Goal: Transaction & Acquisition: Purchase product/service

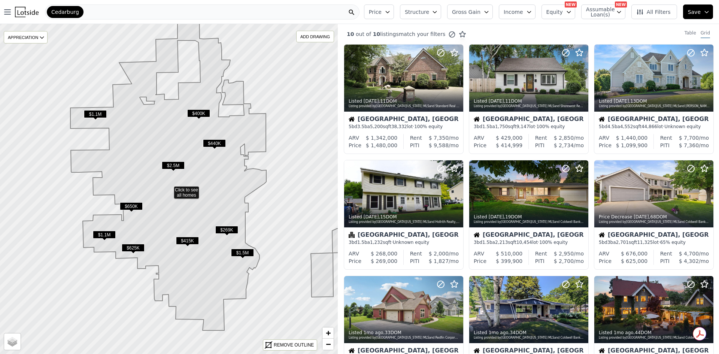
click at [644, 13] on icon at bounding box center [639, 11] width 7 height 7
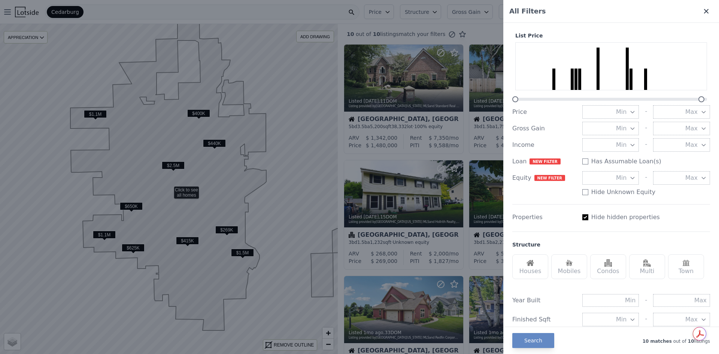
click at [703, 11] on icon at bounding box center [705, 10] width 7 height 7
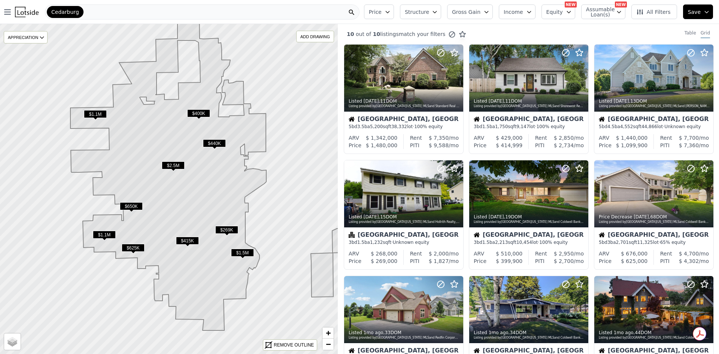
click at [177, 164] on span "$2.5M" at bounding box center [173, 165] width 23 height 8
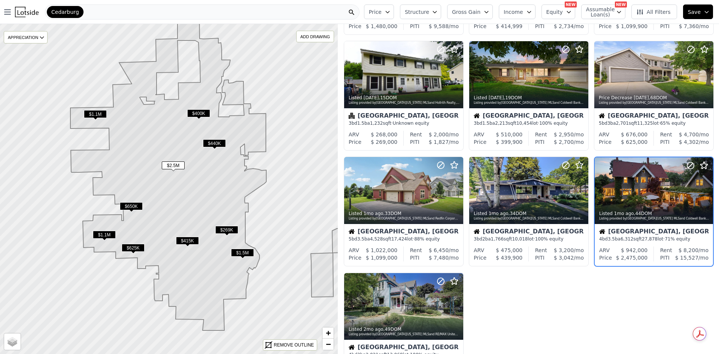
scroll to position [130, 0]
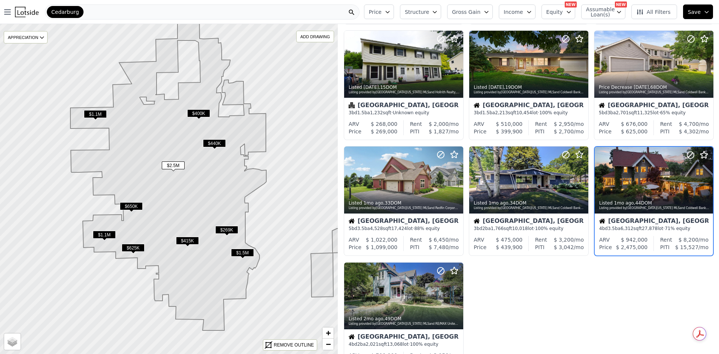
click at [636, 219] on div "Cedarburg, WI" at bounding box center [653, 221] width 109 height 7
click at [534, 202] on div "Listed 1mo ago , 34 DOM" at bounding box center [529, 203] width 111 height 6
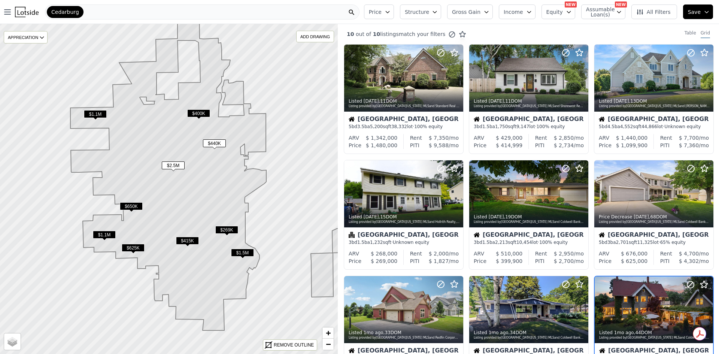
click at [655, 15] on span "All Filters" at bounding box center [653, 11] width 34 height 7
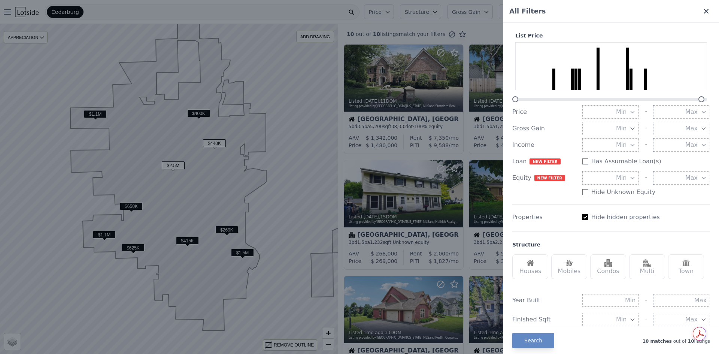
click at [702, 9] on icon at bounding box center [705, 10] width 7 height 7
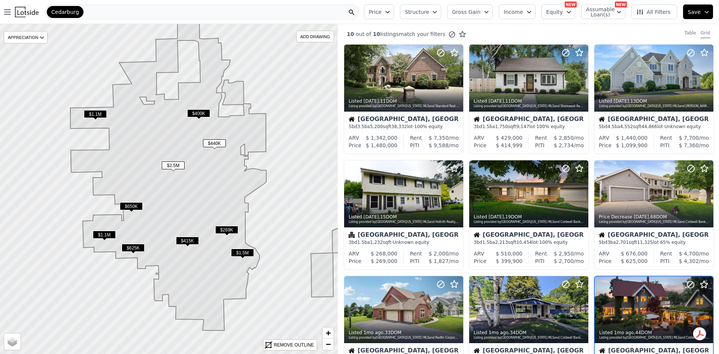
click at [381, 14] on span "Price" at bounding box center [375, 11] width 13 height 7
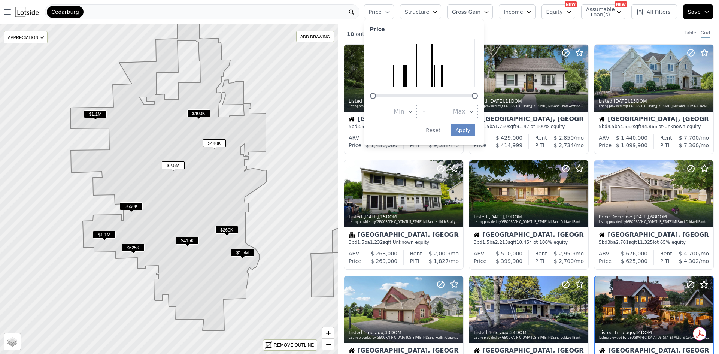
click at [394, 83] on div at bounding box center [393, 75] width 1 height 21
click at [404, 82] on div at bounding box center [424, 63] width 102 height 48
drag, startPoint x: 487, startPoint y: 95, endPoint x: 423, endPoint y: 91, distance: 64.9
click at [423, 91] on div at bounding box center [424, 69] width 108 height 60
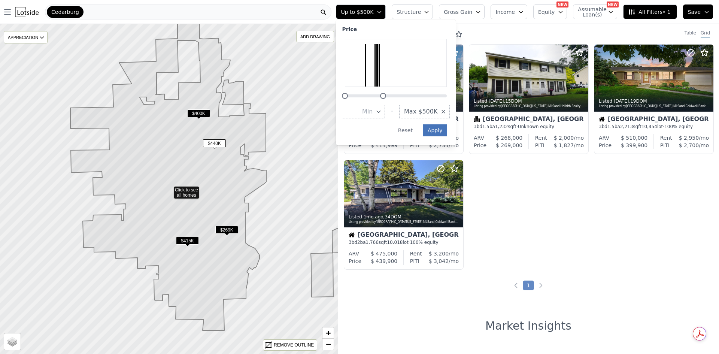
click at [447, 130] on button "Apply" at bounding box center [435, 130] width 24 height 12
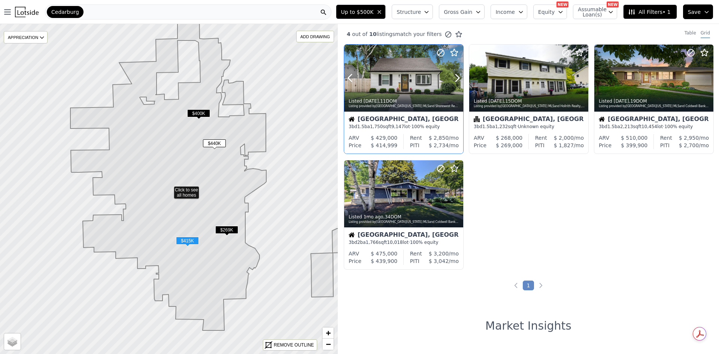
click at [417, 101] on div "Listed 2w ago , 11 DOM" at bounding box center [404, 101] width 111 height 6
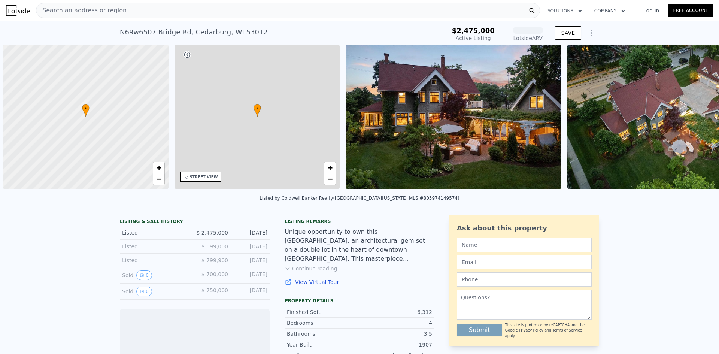
scroll to position [0, 3]
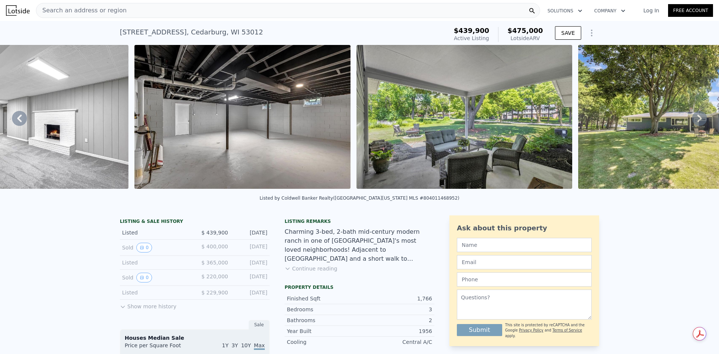
scroll to position [0, 3675]
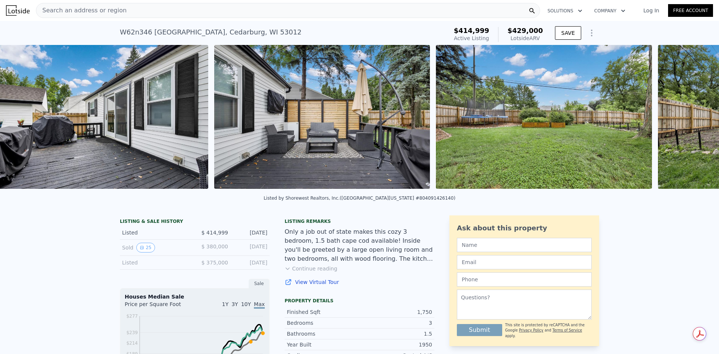
scroll to position [0, 5888]
